Goal: Task Accomplishment & Management: Use online tool/utility

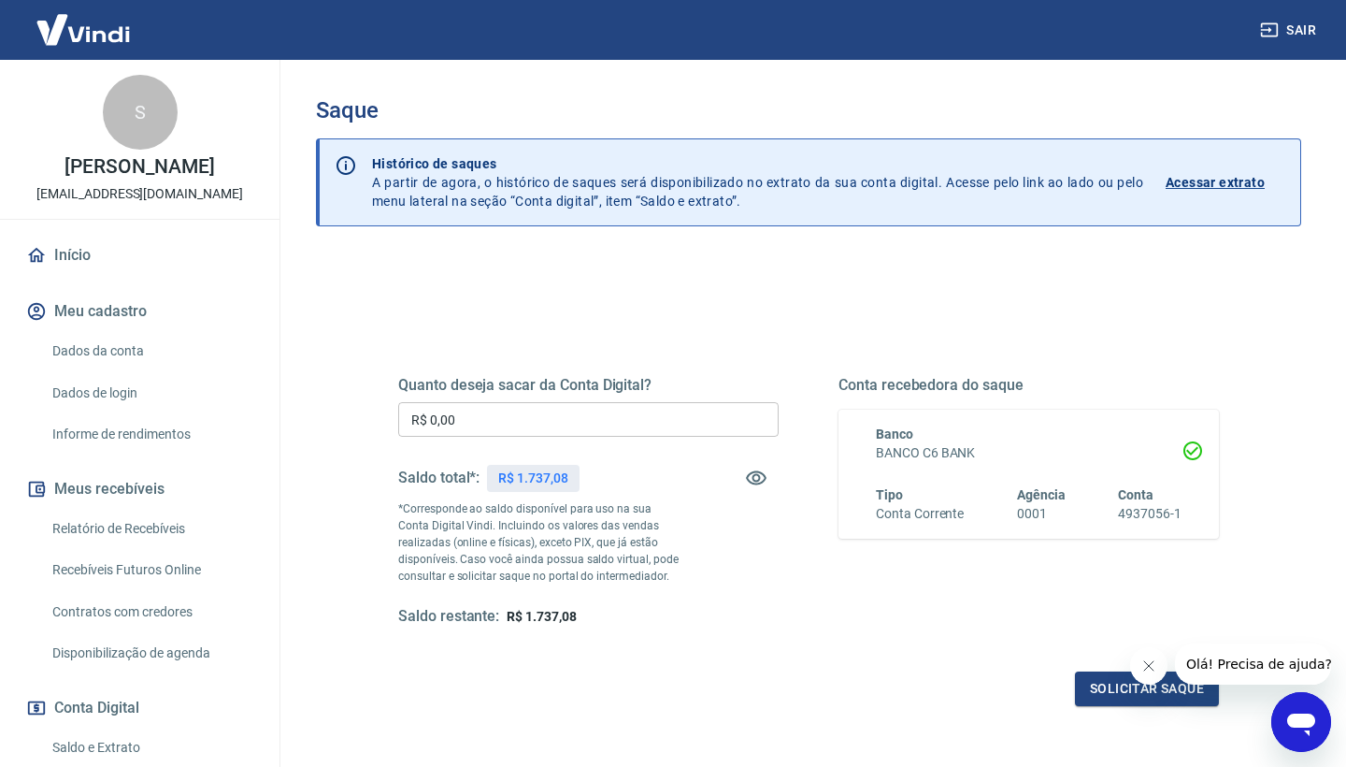
click at [474, 421] on input "R$ 0,00" at bounding box center [588, 419] width 380 height 35
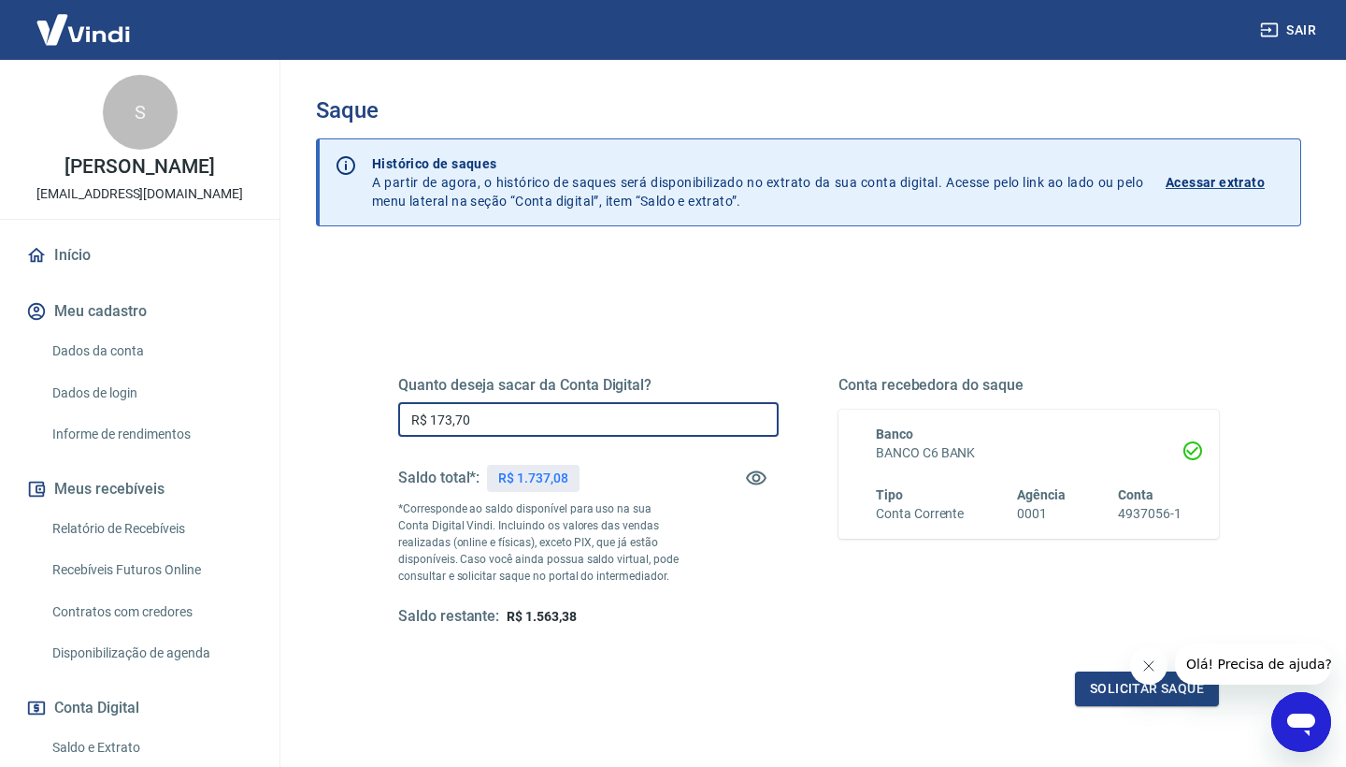
type input "R$ 1.737,08"
click at [1098, 680] on button "Solicitar saque" at bounding box center [1147, 688] width 144 height 35
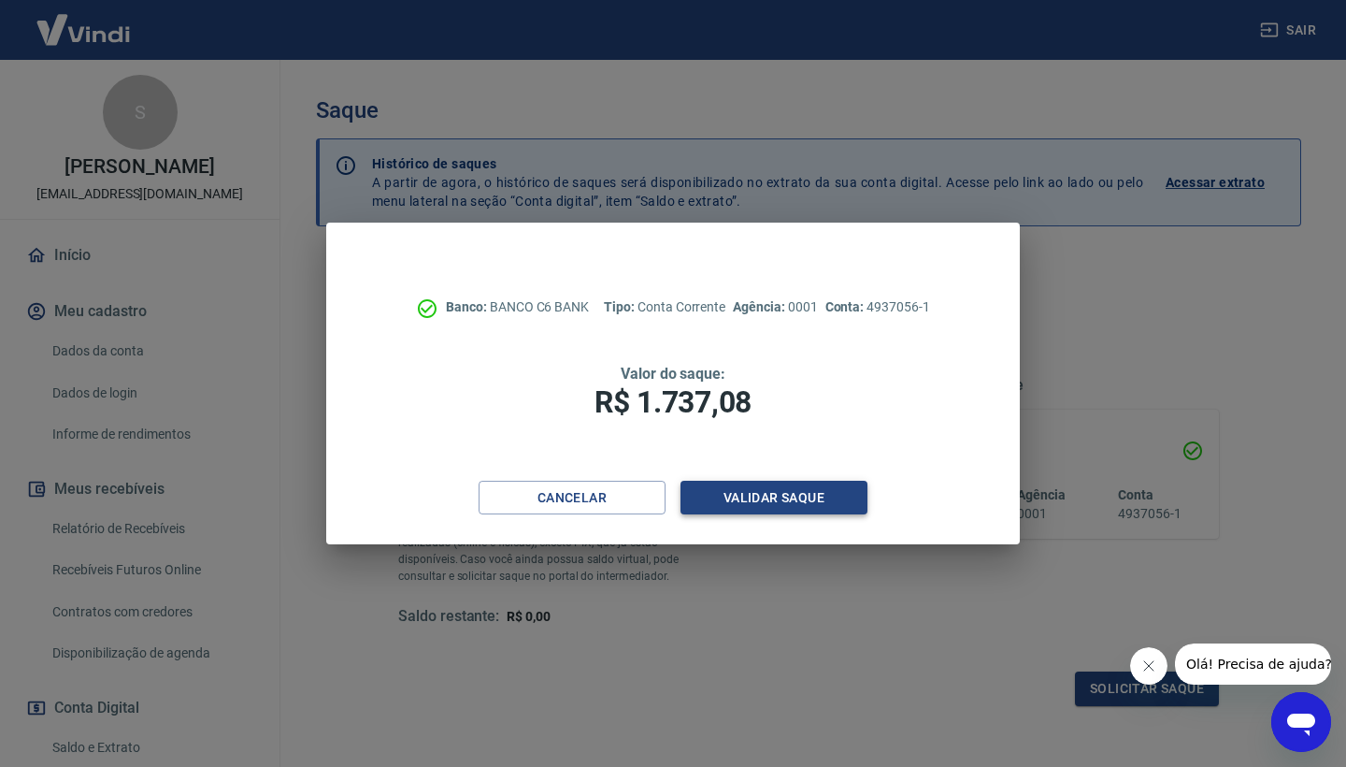
click at [841, 508] on button "Validar saque" at bounding box center [774, 497] width 187 height 35
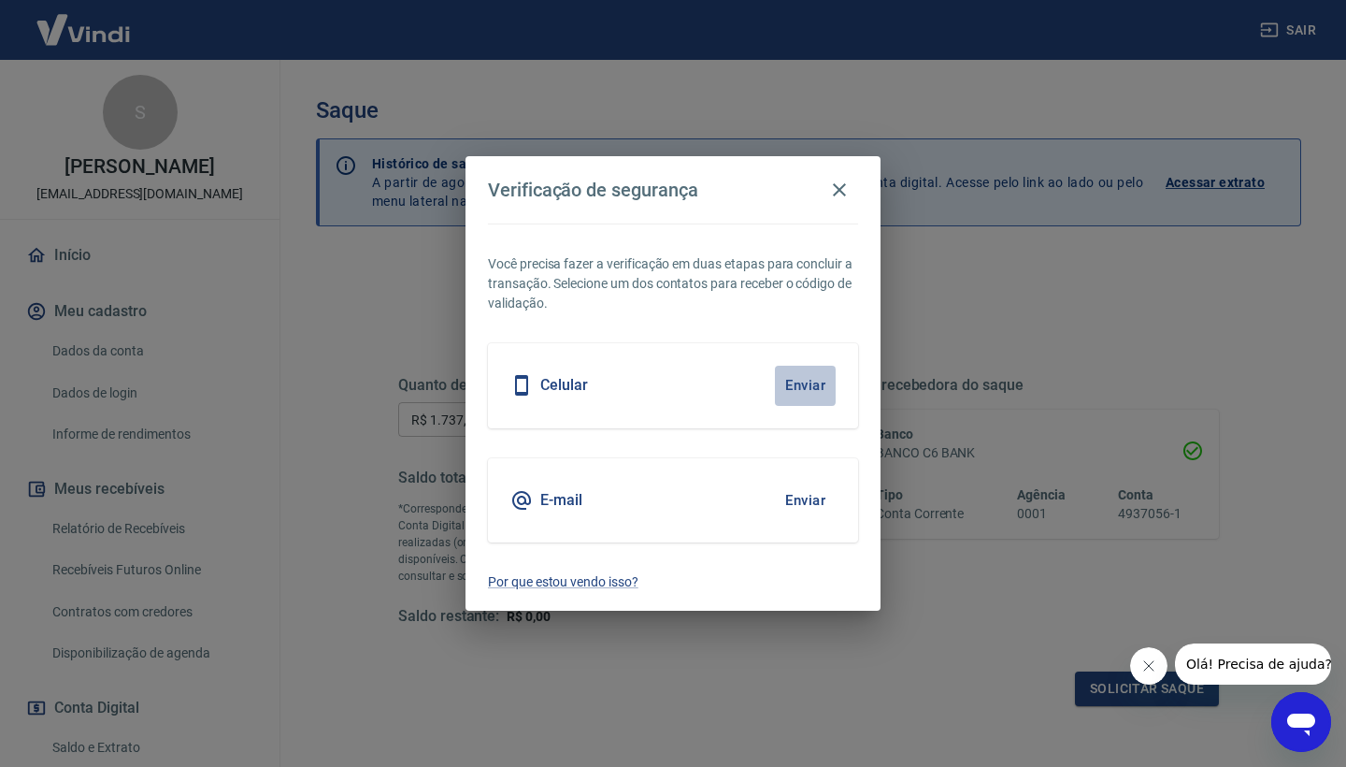
click at [810, 389] on button "Enviar" at bounding box center [805, 385] width 61 height 39
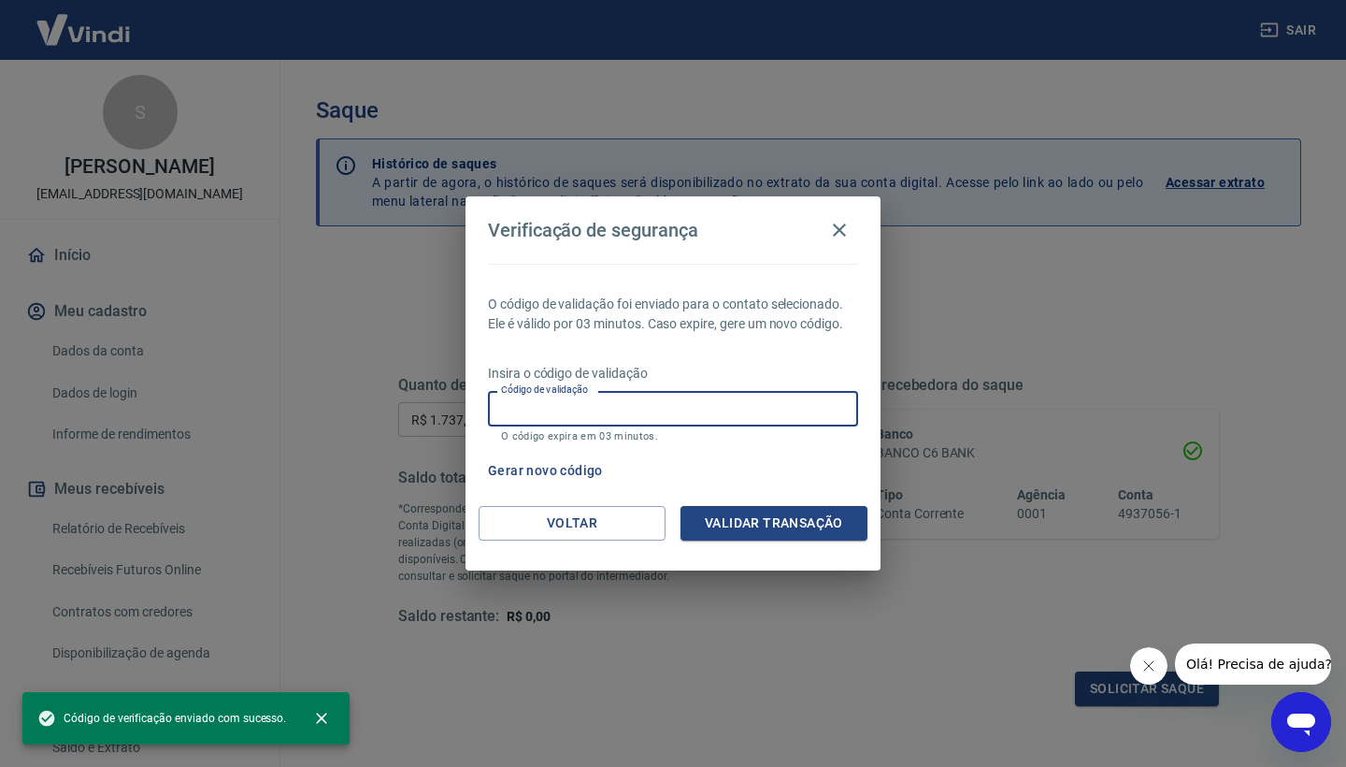
click at [767, 409] on input "Código de validação" at bounding box center [673, 408] width 370 height 35
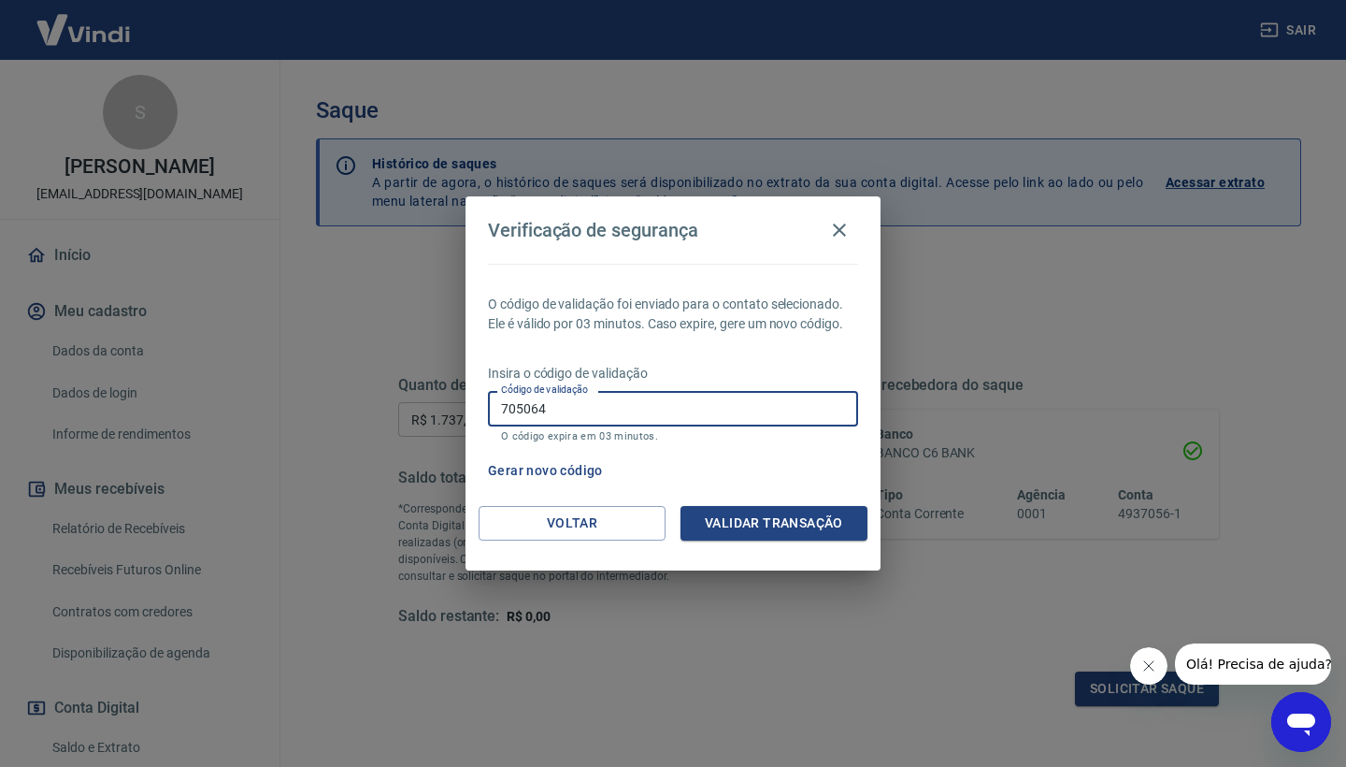
type input "705064"
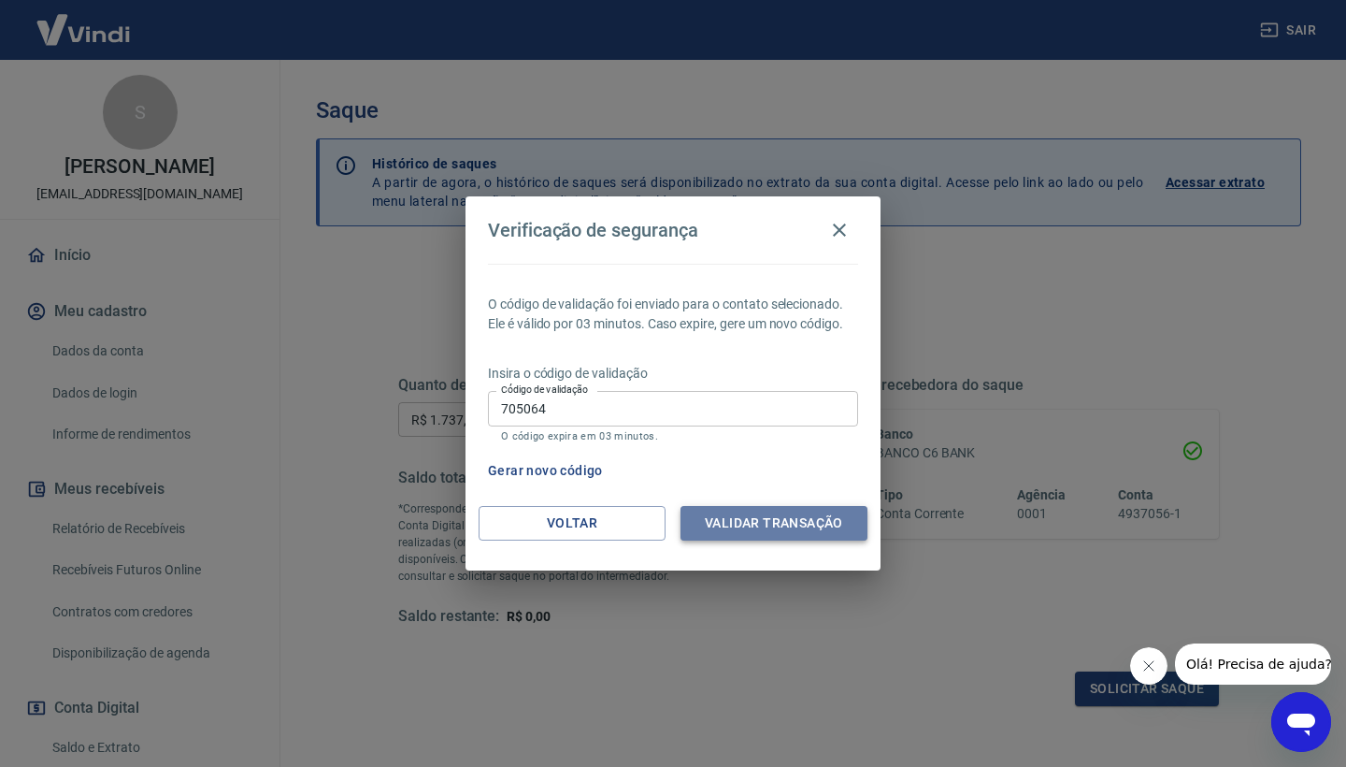
click at [839, 528] on button "Validar transação" at bounding box center [774, 523] width 187 height 35
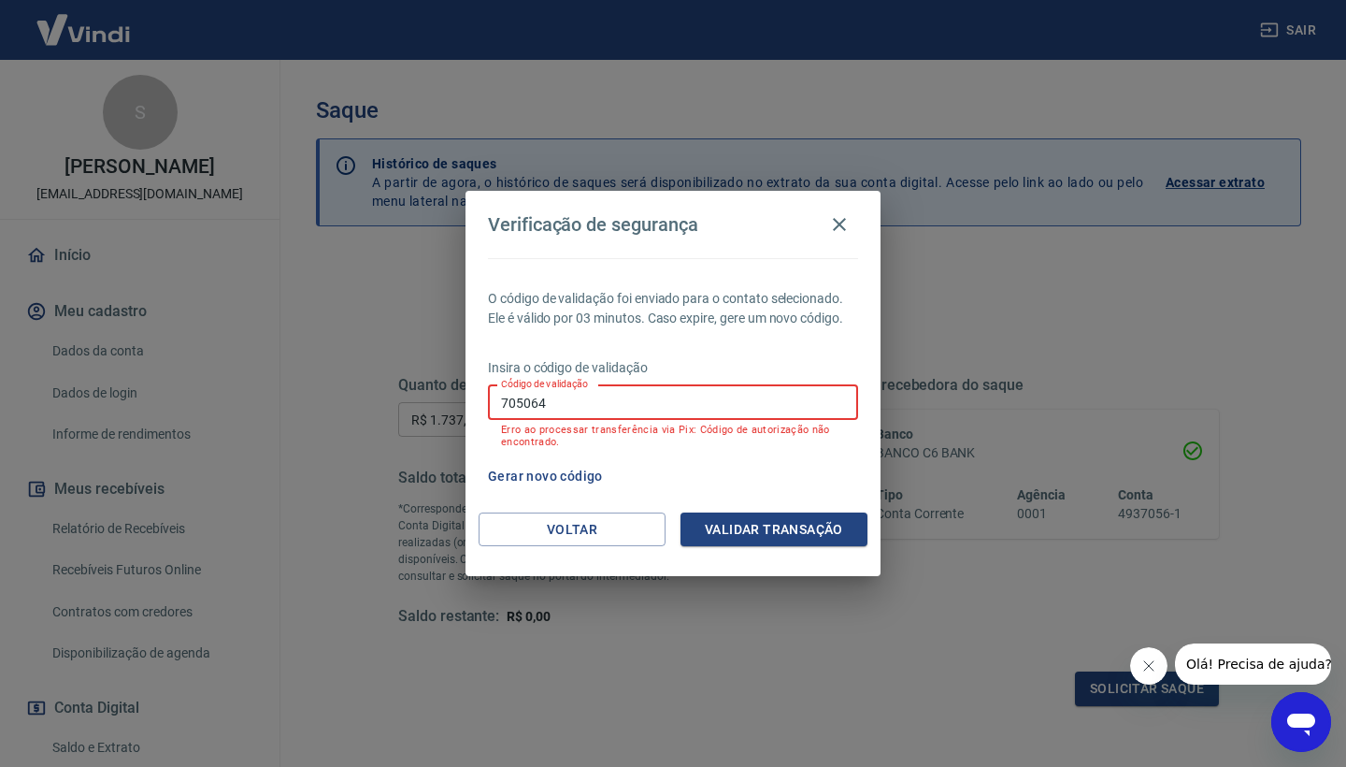
drag, startPoint x: 580, startPoint y: 417, endPoint x: 483, endPoint y: 395, distance: 98.7
click at [483, 395] on div "O código de validação foi enviado para o contato selecionado. Ele é válido por …" at bounding box center [673, 385] width 415 height 254
click at [535, 474] on button "Gerar novo código" at bounding box center [545, 476] width 130 height 35
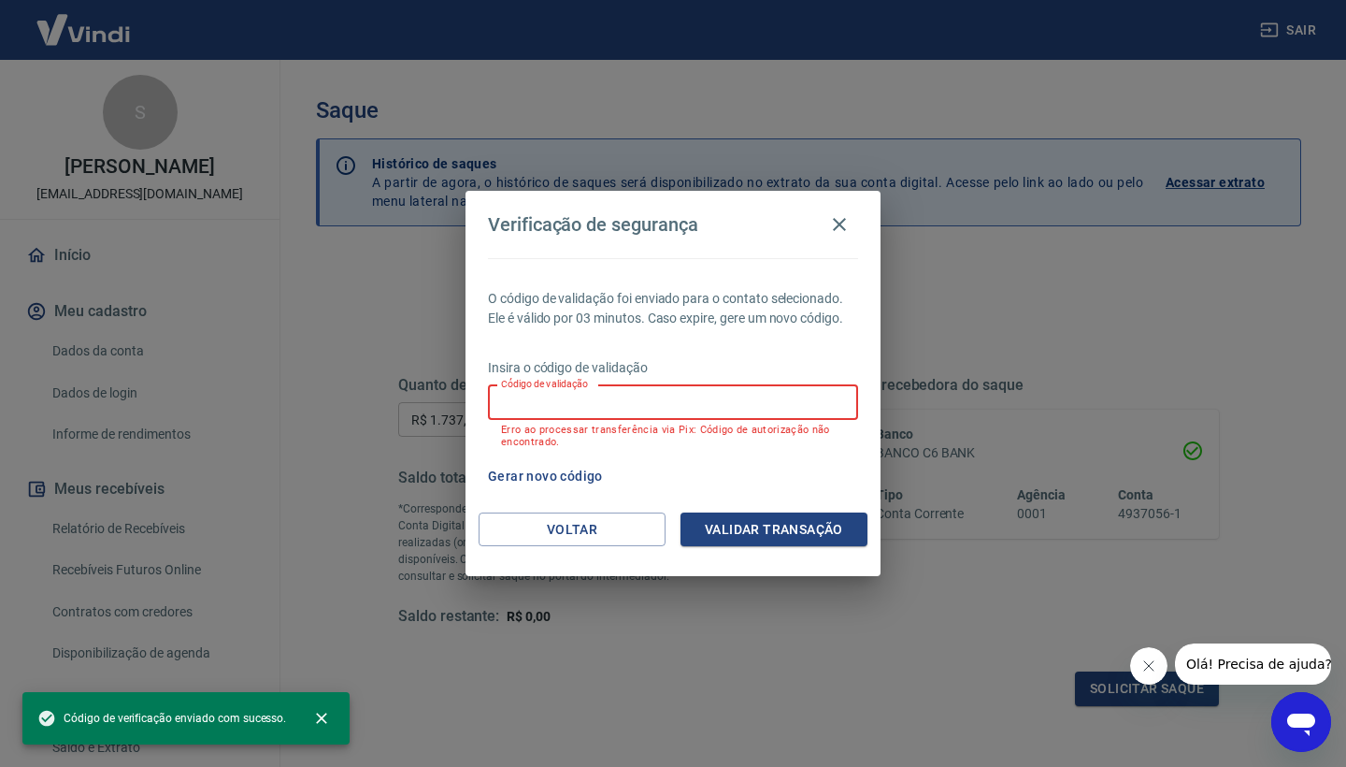
click at [571, 404] on input "Código de validação" at bounding box center [673, 402] width 370 height 35
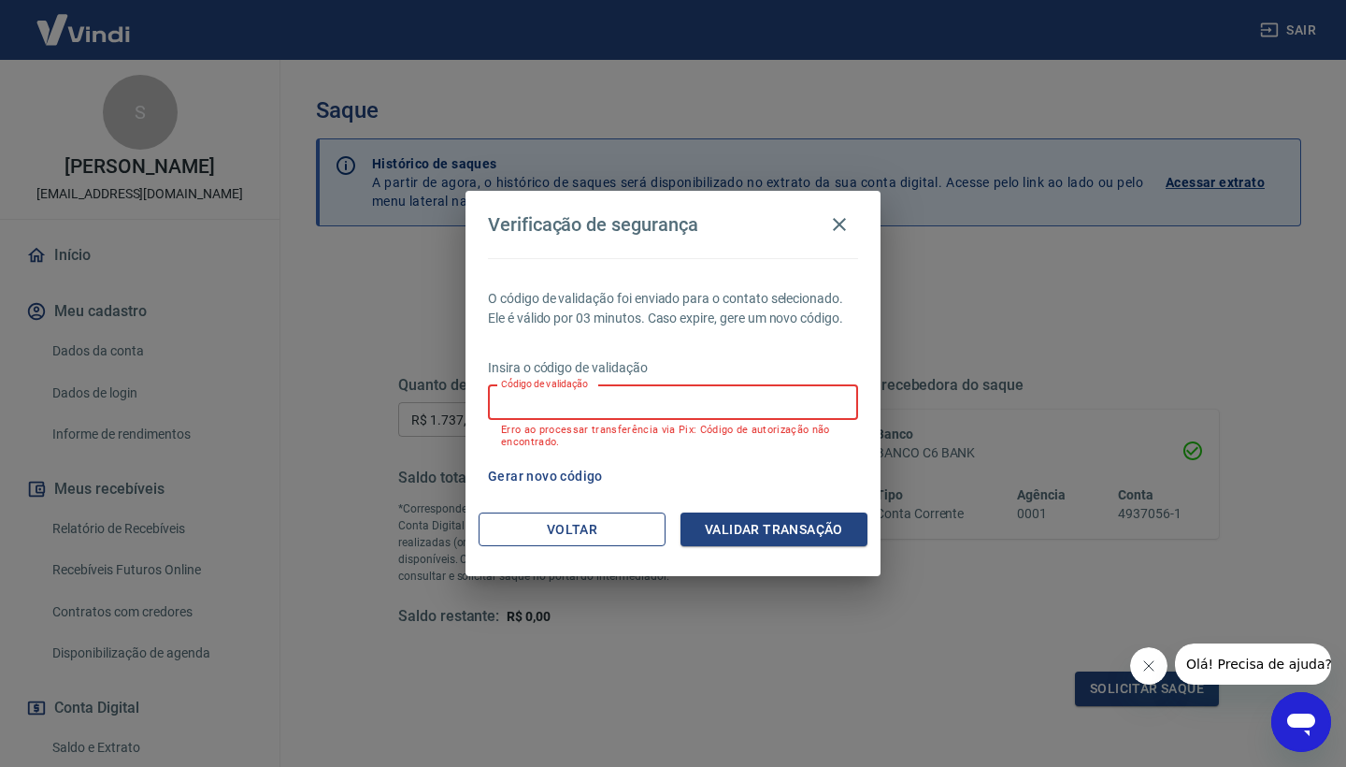
click at [622, 536] on button "Voltar" at bounding box center [572, 529] width 187 height 35
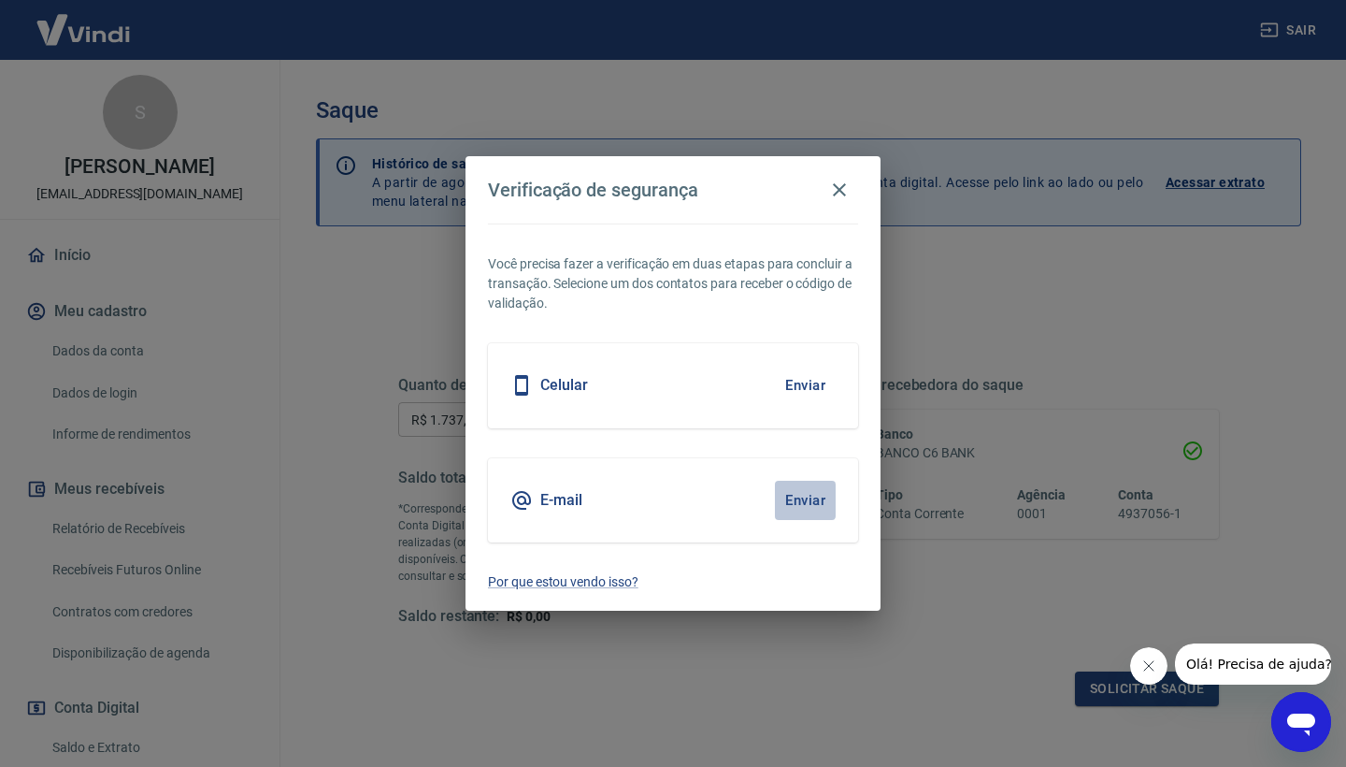
click at [810, 494] on button "Enviar" at bounding box center [805, 499] width 61 height 39
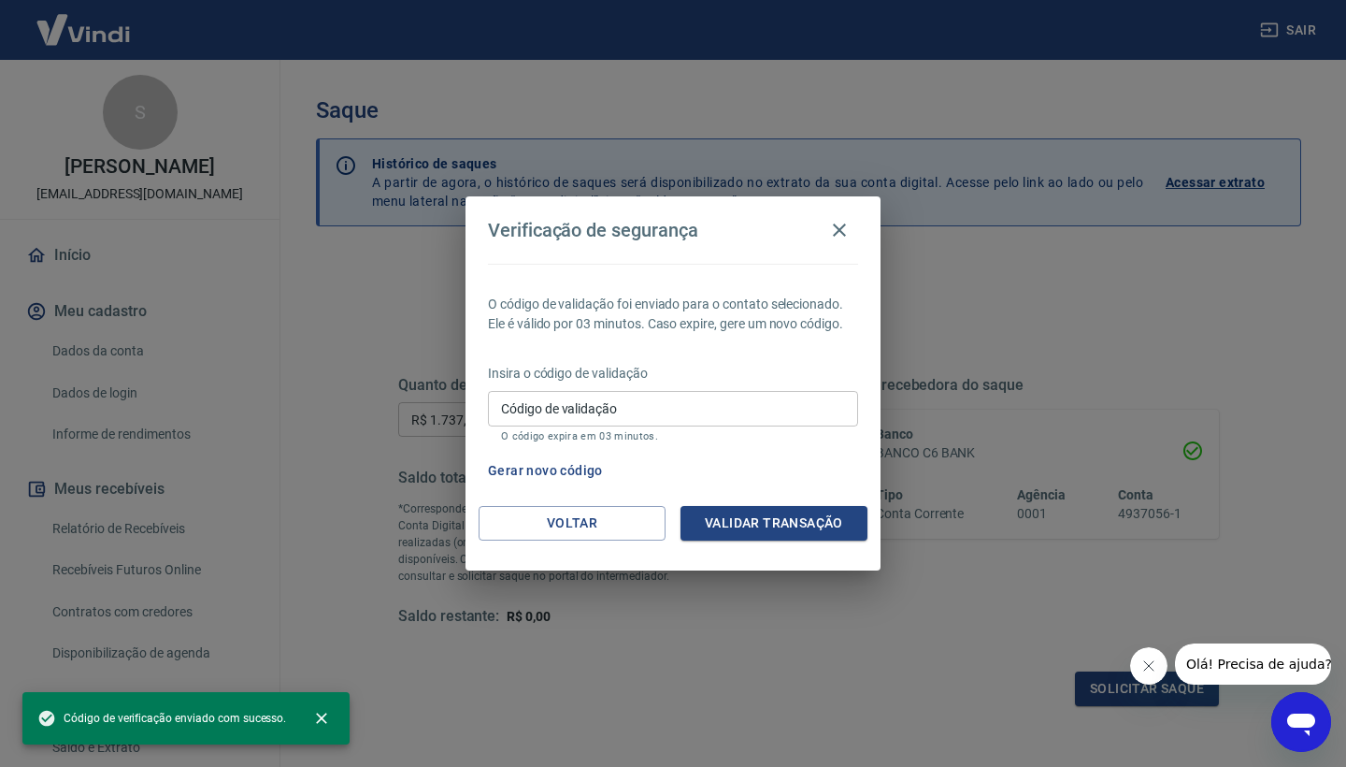
click at [791, 407] on input "Código de validação" at bounding box center [673, 408] width 370 height 35
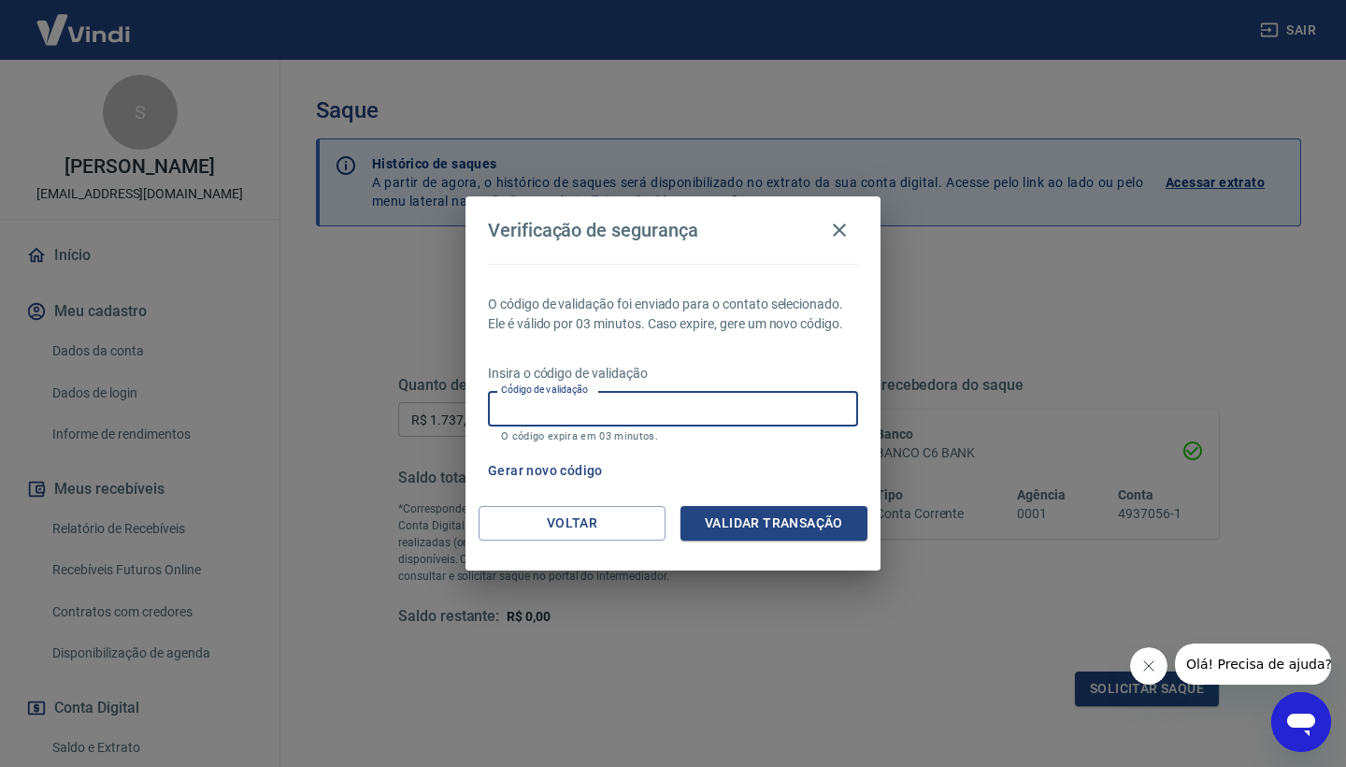
paste input "106465"
type input "106465"
click at [770, 522] on button "Validar transação" at bounding box center [774, 523] width 187 height 35
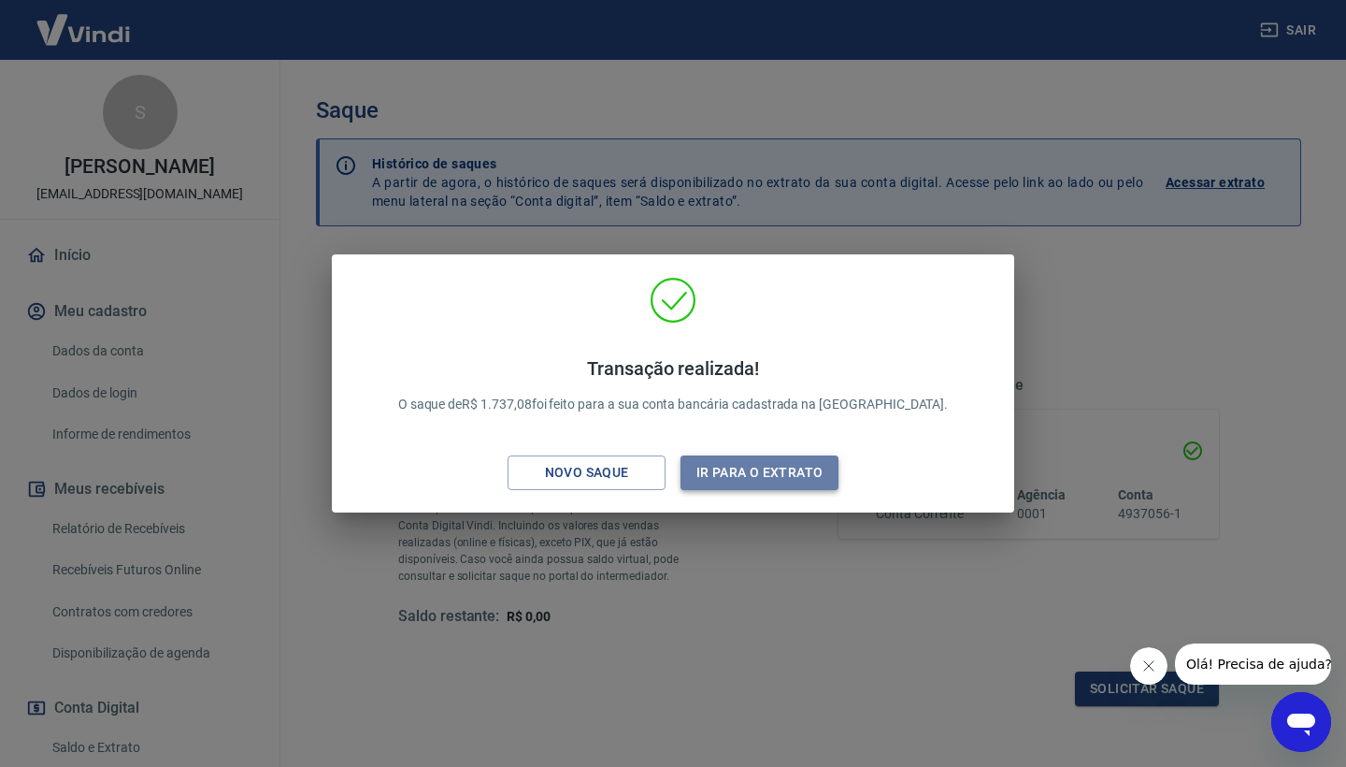
click at [789, 471] on button "Ir para o extrato" at bounding box center [760, 472] width 158 height 35
